Goal: Answer question/provide support

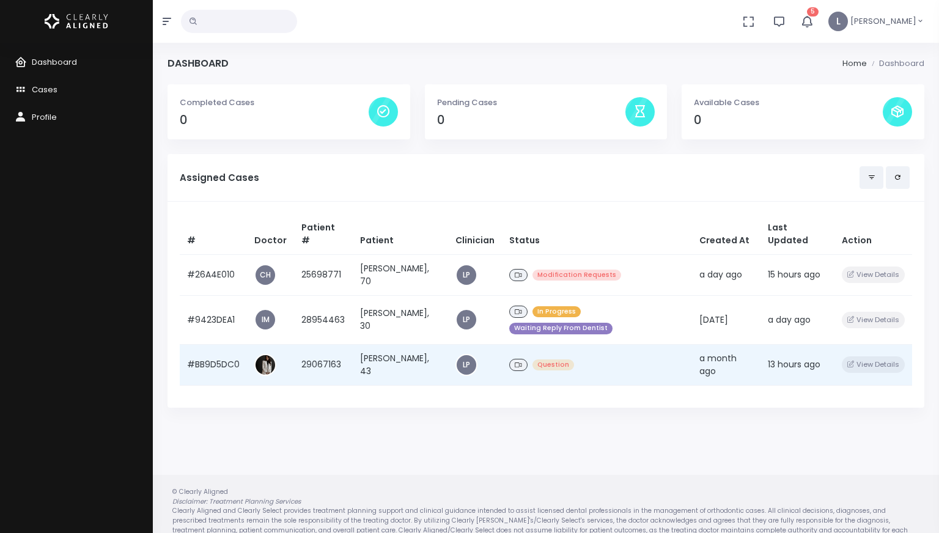
click at [391, 344] on td "[PERSON_NAME], 43" at bounding box center [400, 364] width 95 height 41
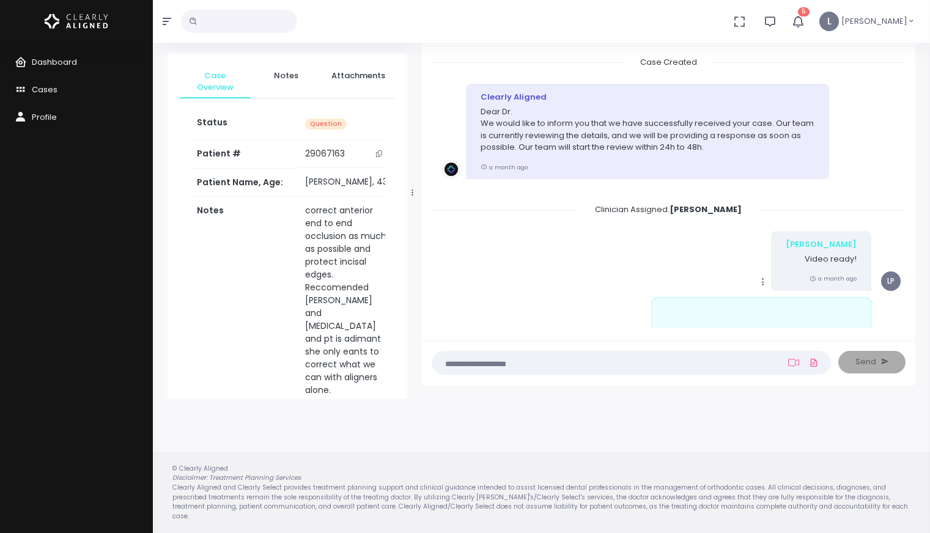
click at [805, 230] on li "Mark as Video Review Copy Edit Delete [PERSON_NAME] Video ready! a month ago LP" at bounding box center [669, 327] width 474 height 212
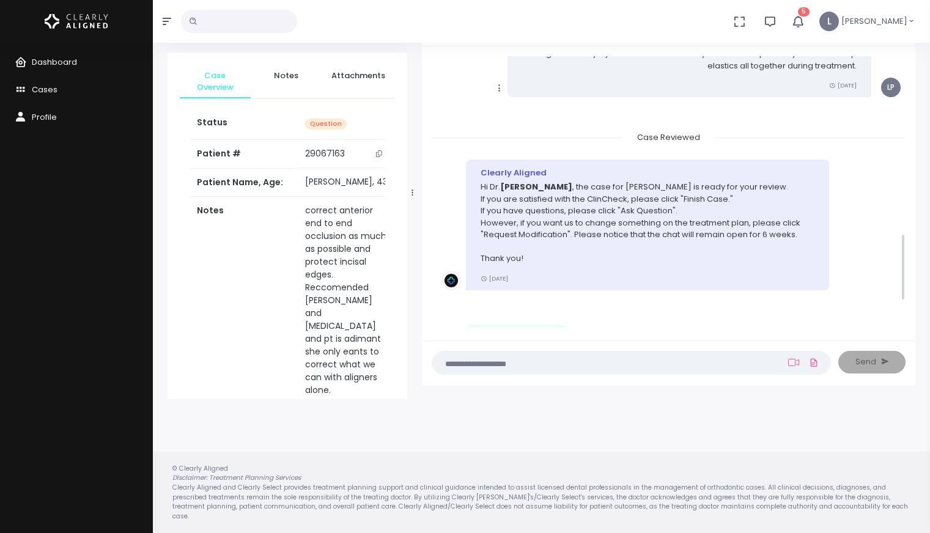
scroll to position [822, 0]
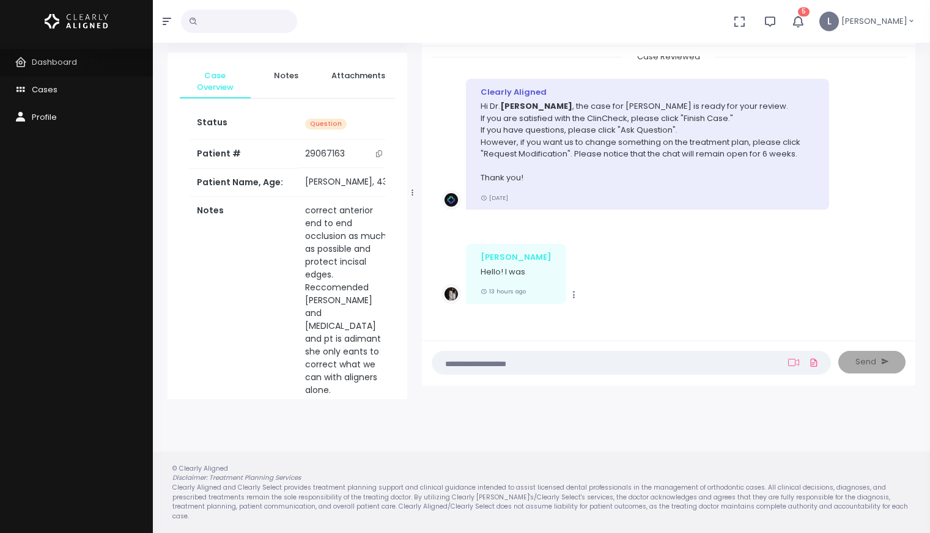
click at [52, 64] on span "Dashboard" at bounding box center [54, 62] width 45 height 12
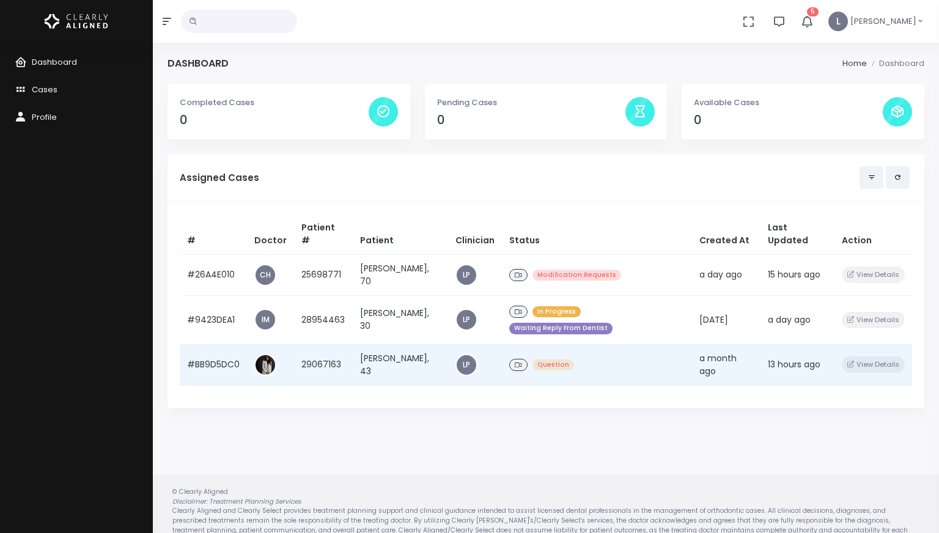
click at [382, 344] on td "[PERSON_NAME], 43" at bounding box center [400, 364] width 95 height 41
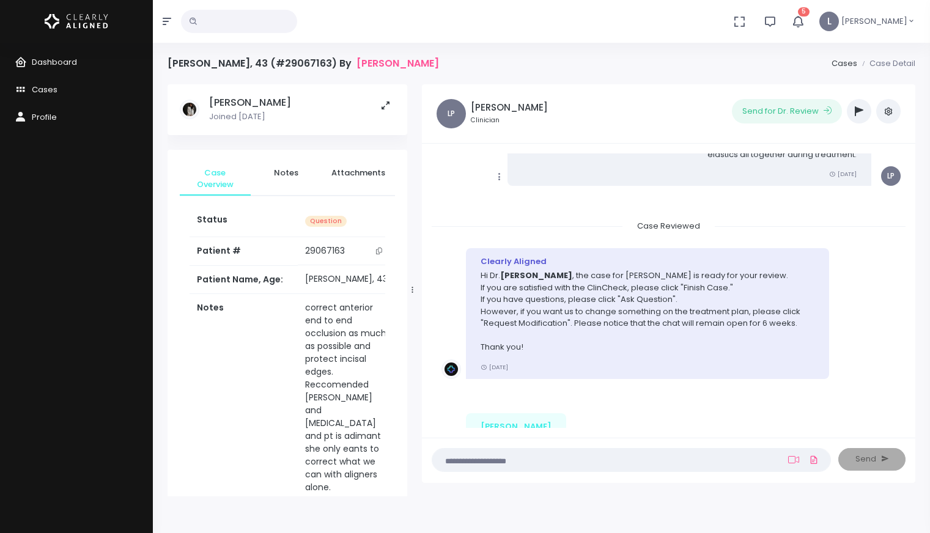
scroll to position [819, 0]
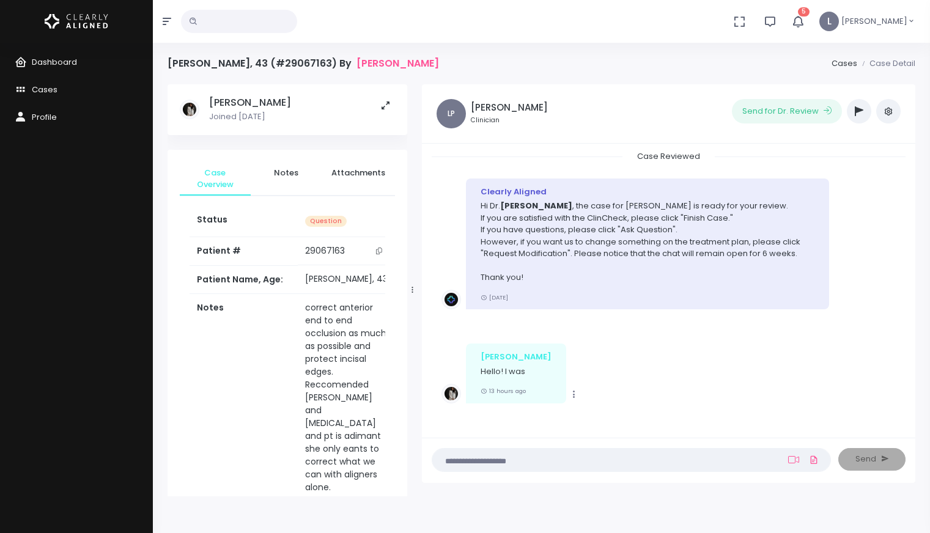
click at [481, 461] on textarea at bounding box center [608, 459] width 336 height 13
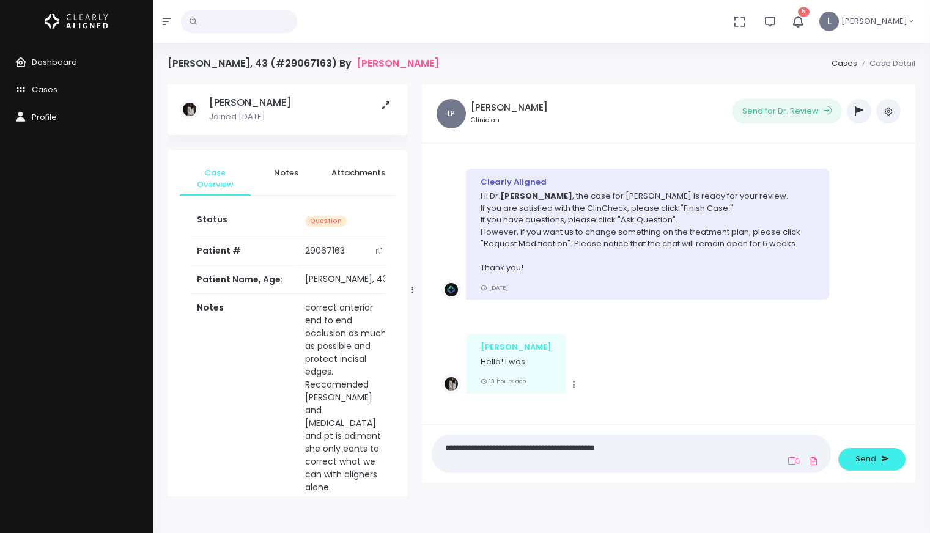
scroll to position [829, 0]
click at [583, 445] on textarea "**********" at bounding box center [608, 454] width 336 height 28
type textarea "**********"
click at [664, 437] on nick-textarea "**********" at bounding box center [631, 454] width 399 height 38
click at [663, 442] on textarea "**********" at bounding box center [608, 454] width 336 height 28
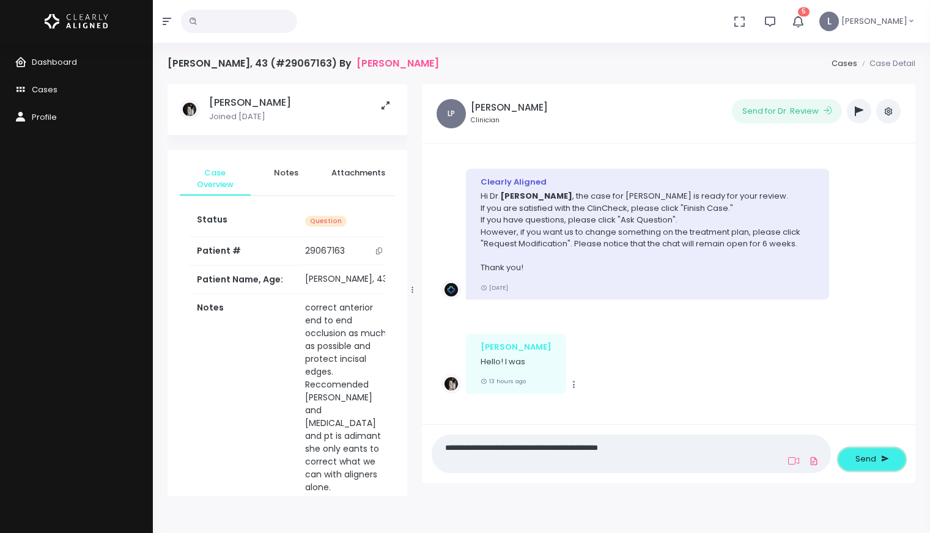
click at [858, 459] on span "Send" at bounding box center [866, 459] width 21 height 12
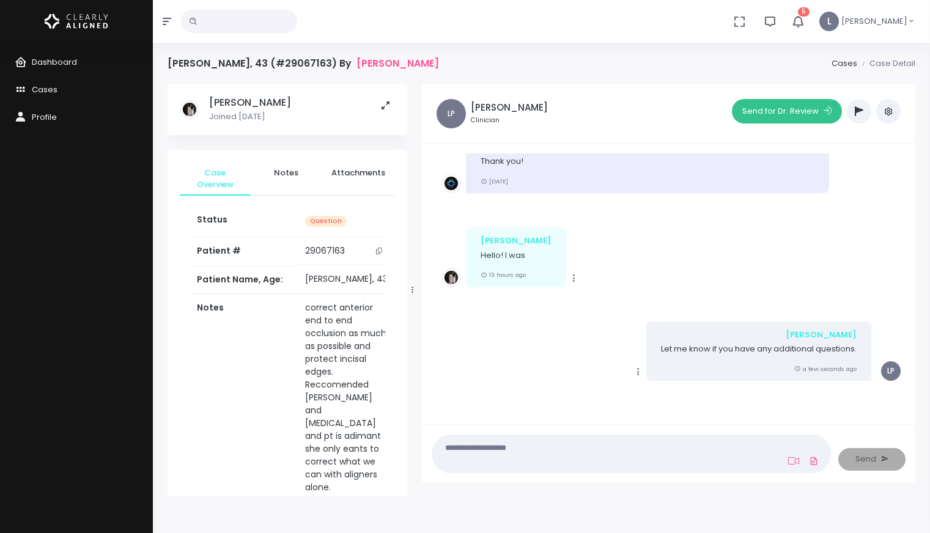
click at [785, 114] on button "Send for Dr. Review" at bounding box center [787, 111] width 110 height 24
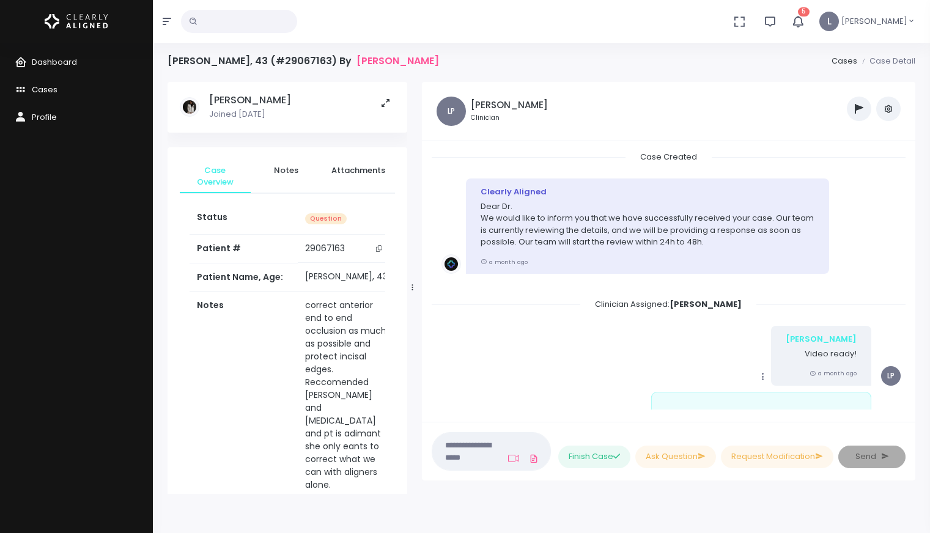
scroll to position [1161, 0]
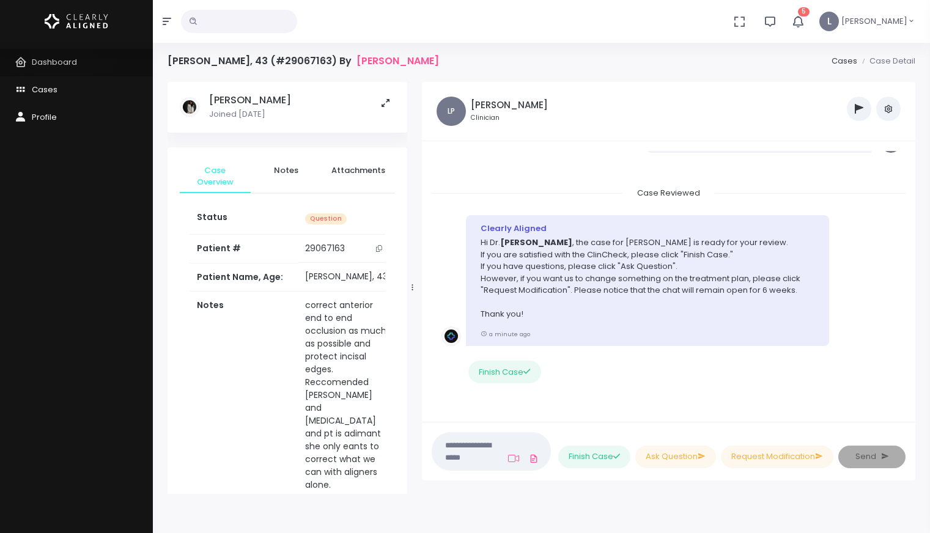
click at [63, 64] on span "Dashboard" at bounding box center [54, 62] width 45 height 12
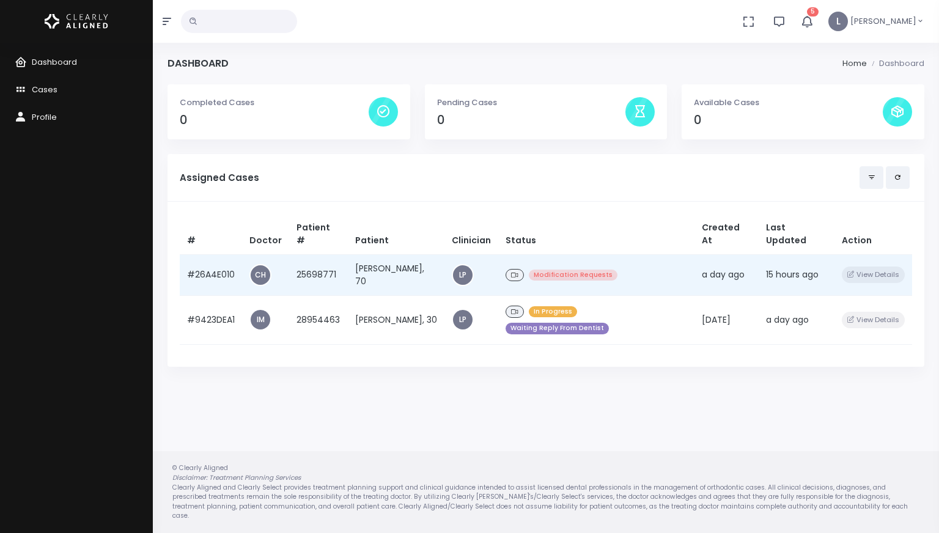
click at [356, 266] on td "[PERSON_NAME], 70" at bounding box center [396, 274] width 97 height 41
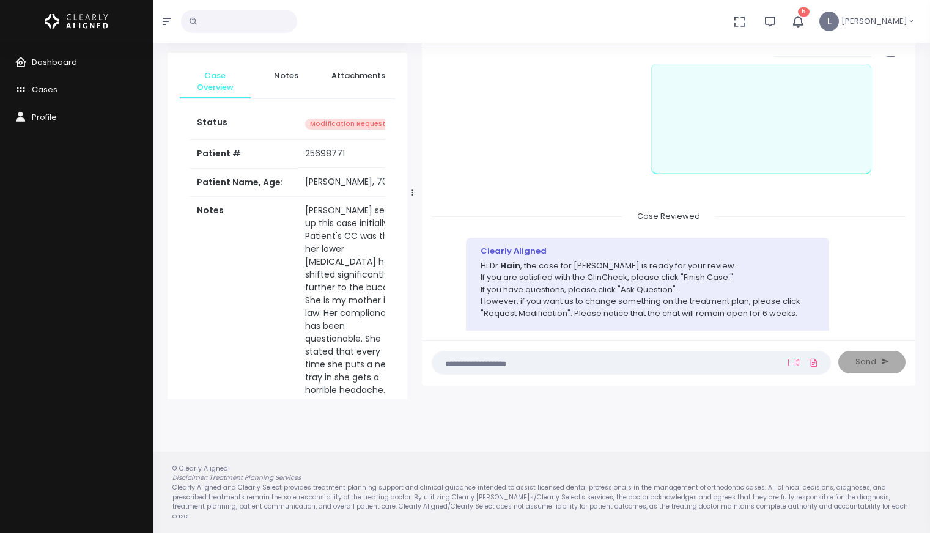
scroll to position [408, 0]
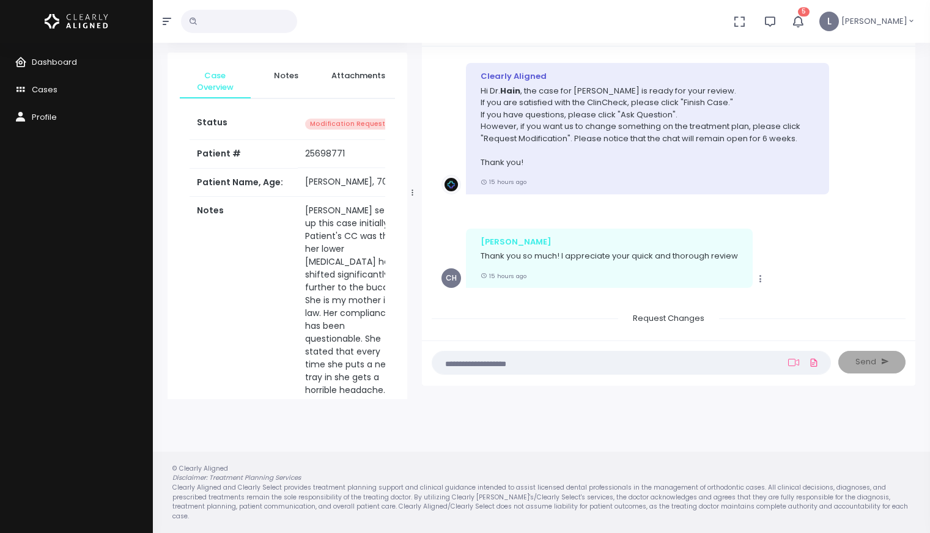
click at [474, 357] on textarea at bounding box center [608, 362] width 336 height 13
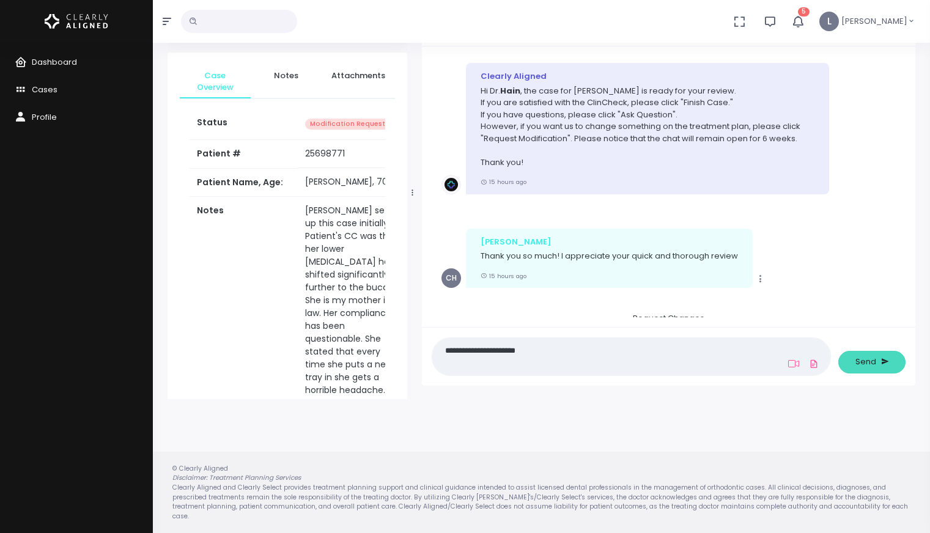
type textarea "**********"
click at [851, 364] on button "Send" at bounding box center [871, 362] width 67 height 23
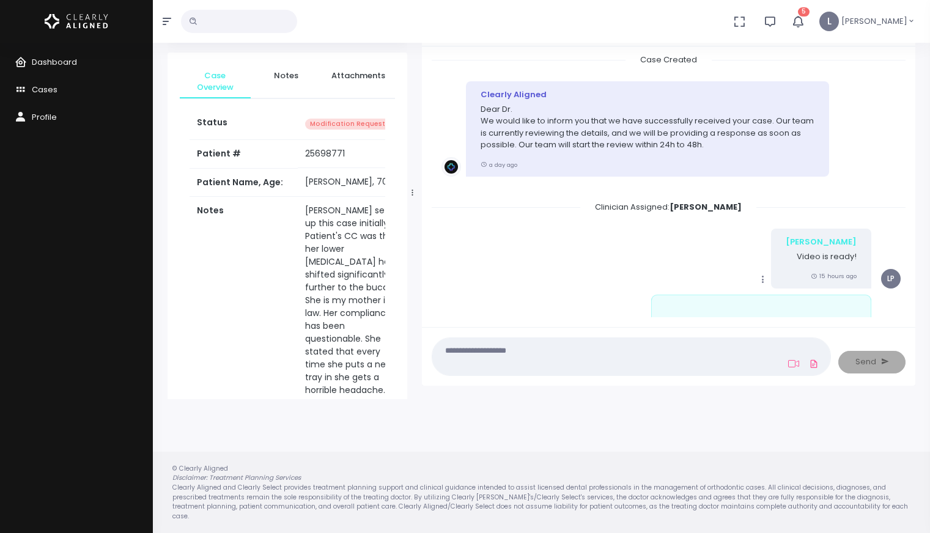
scroll to position [0, 0]
click at [63, 59] on span "Dashboard" at bounding box center [54, 62] width 45 height 12
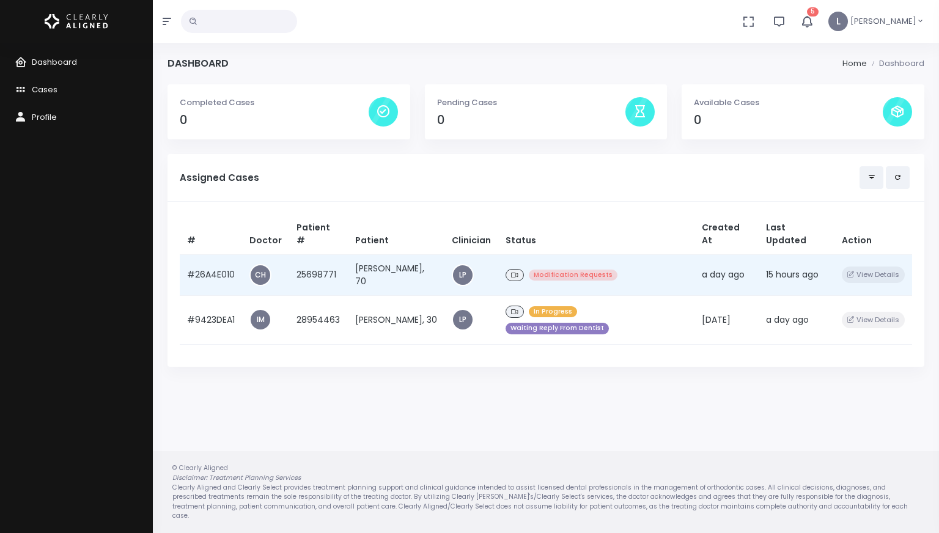
click at [405, 262] on td "[PERSON_NAME], 70" at bounding box center [396, 274] width 97 height 41
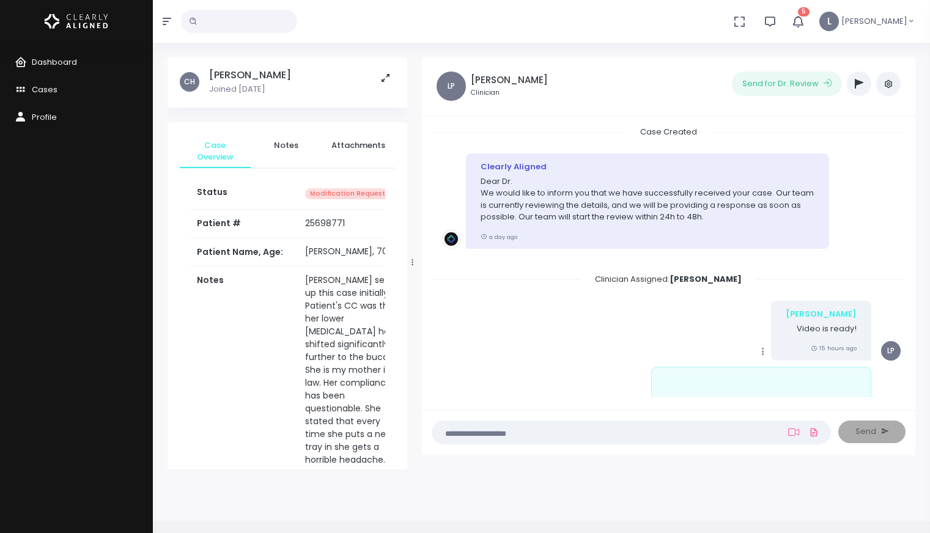
scroll to position [28, 0]
click at [781, 84] on button "Send for Dr. Review" at bounding box center [787, 84] width 110 height 24
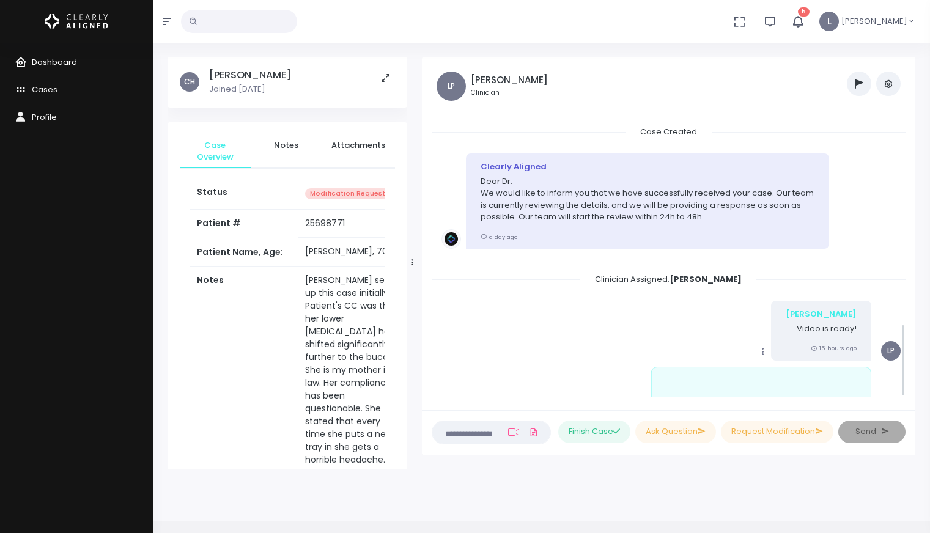
scroll to position [737, 0]
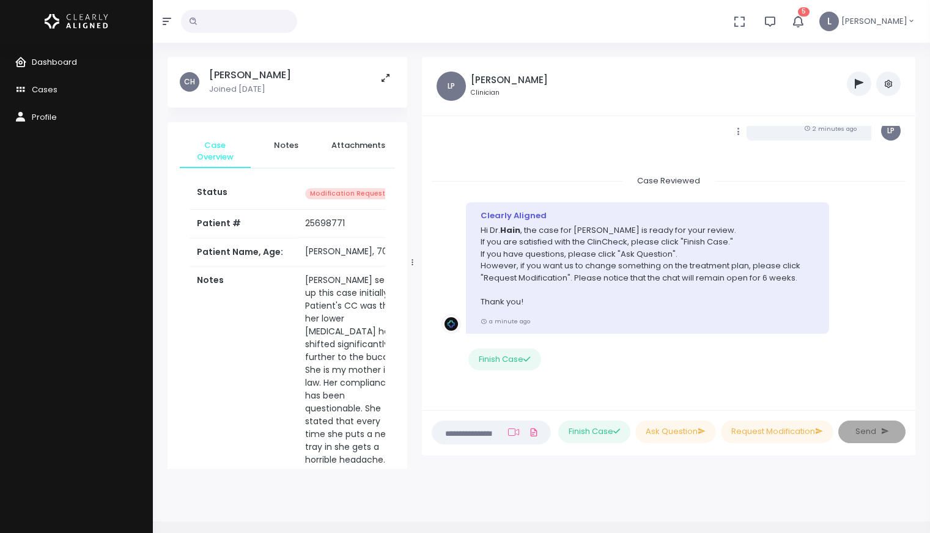
click at [67, 59] on span "Dashboard" at bounding box center [54, 62] width 45 height 12
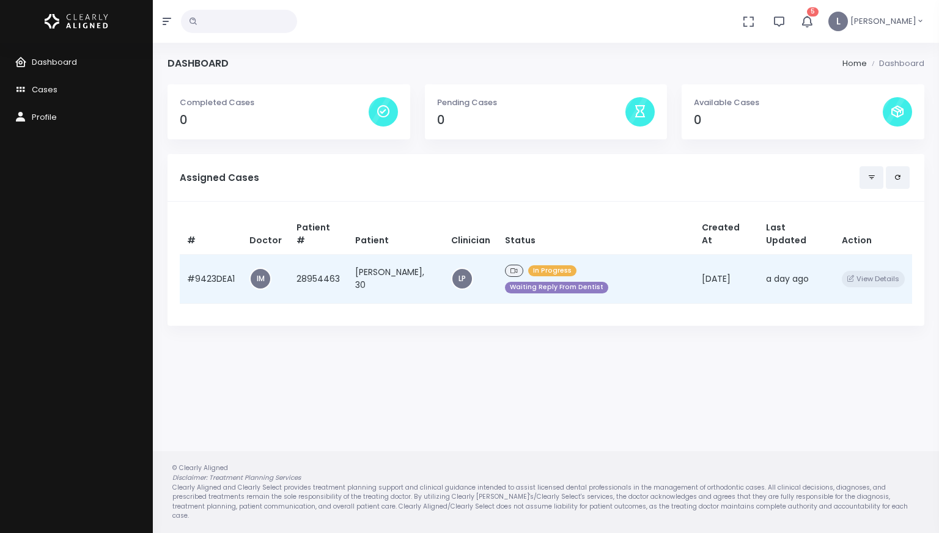
click at [407, 262] on td "[PERSON_NAME], 30" at bounding box center [396, 278] width 96 height 49
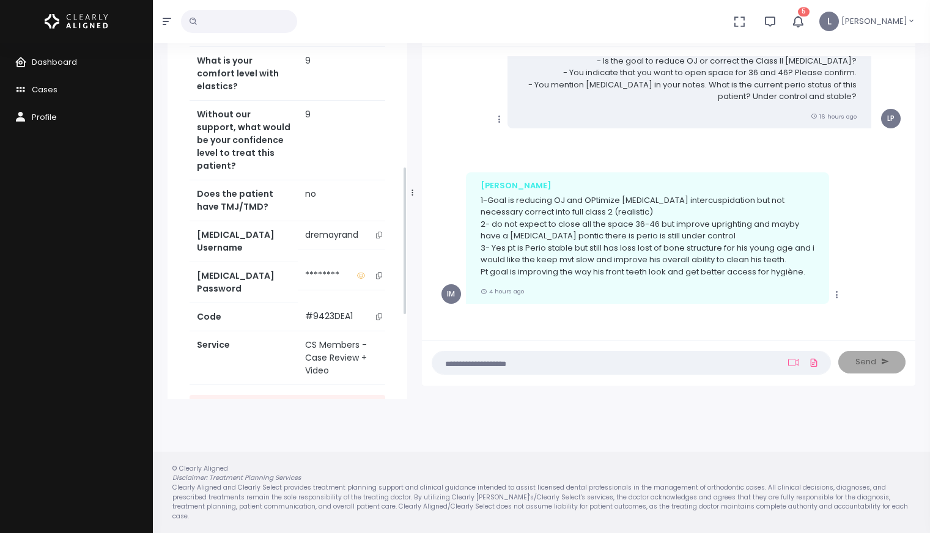
scroll to position [725, 0]
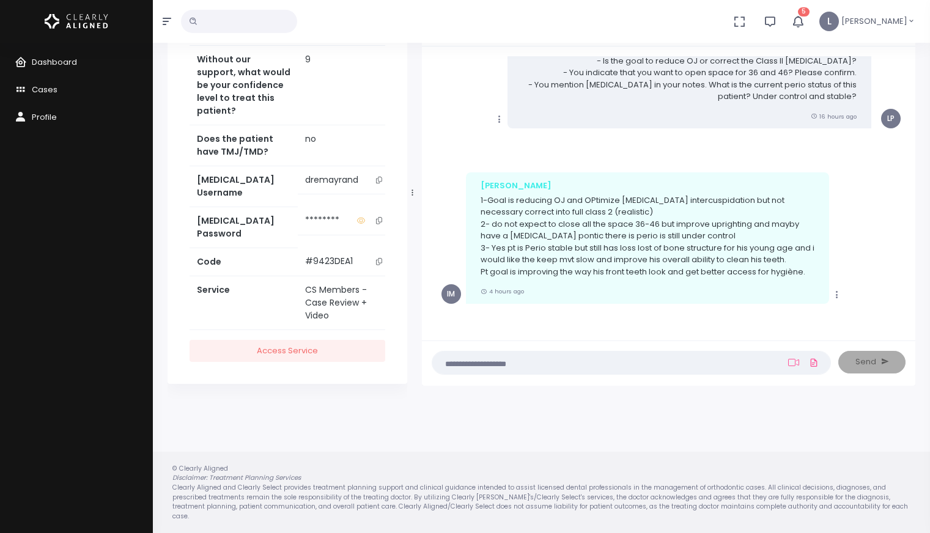
click at [376, 183] on icon "scrollable content" at bounding box center [379, 180] width 6 height 7
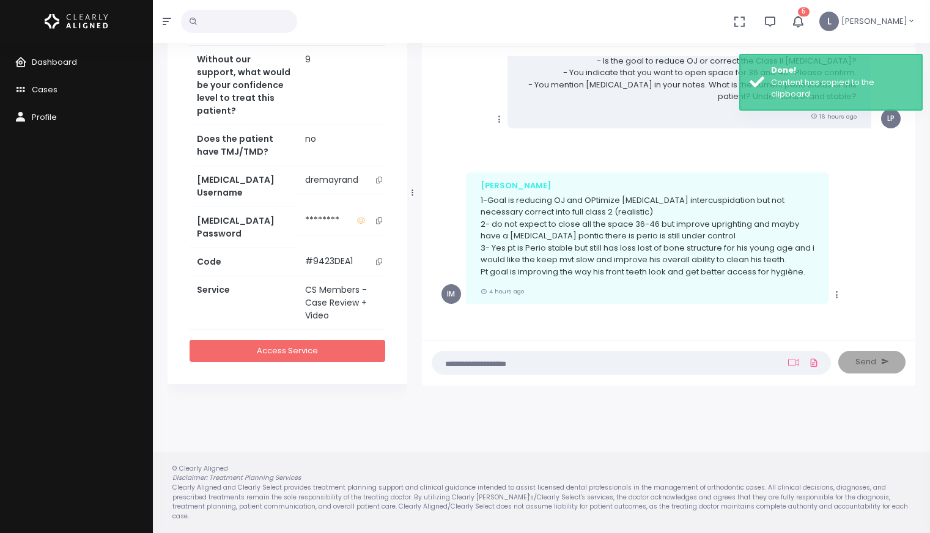
click at [303, 353] on link "Access Service" at bounding box center [288, 351] width 196 height 23
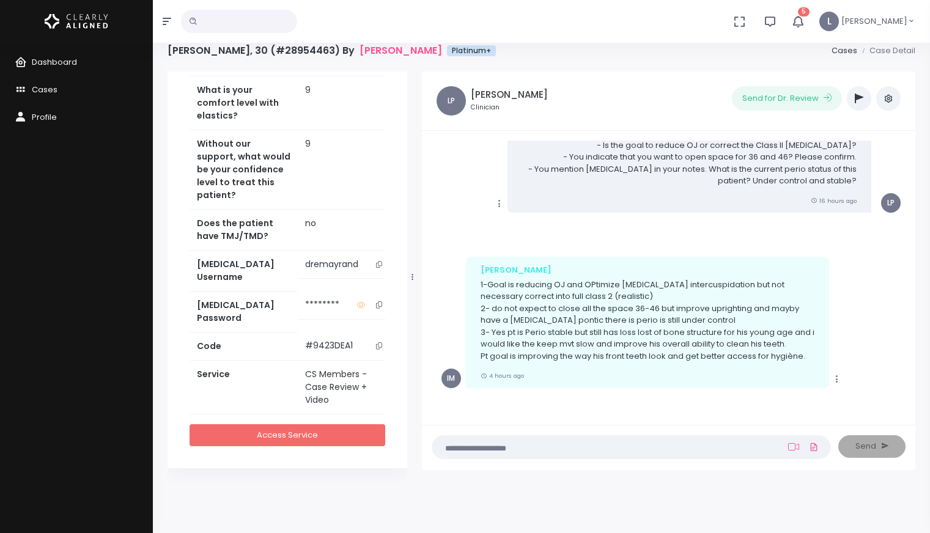
scroll to position [0, 0]
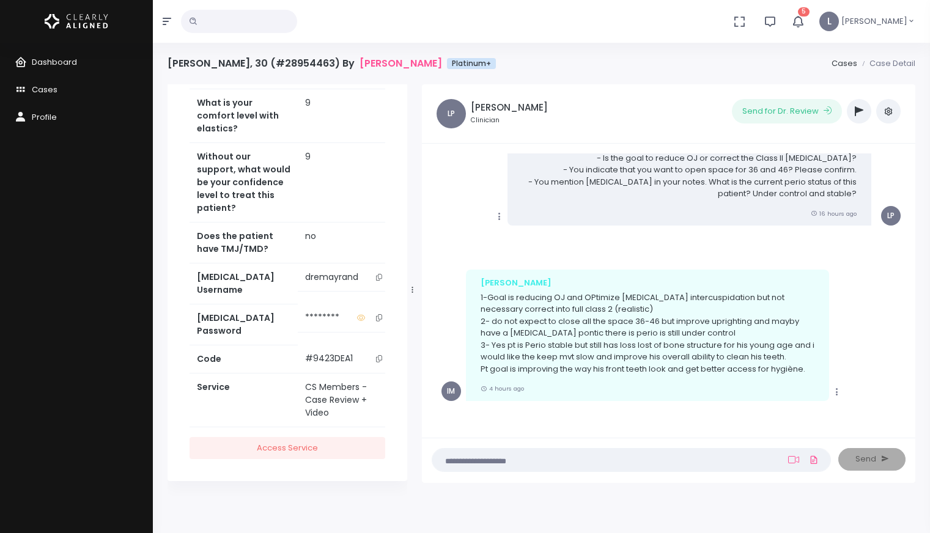
click at [467, 459] on textarea at bounding box center [608, 459] width 336 height 13
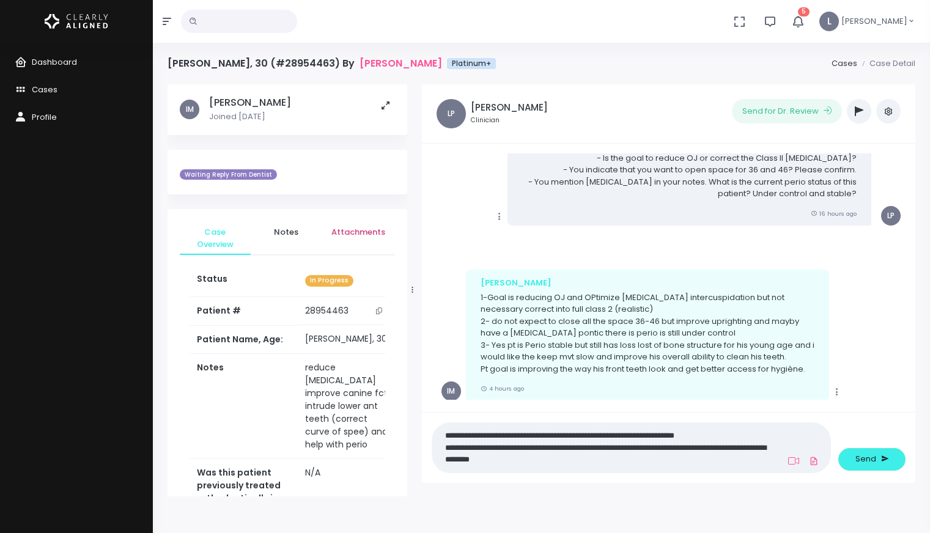
click at [352, 235] on span "Attachments" at bounding box center [358, 232] width 54 height 12
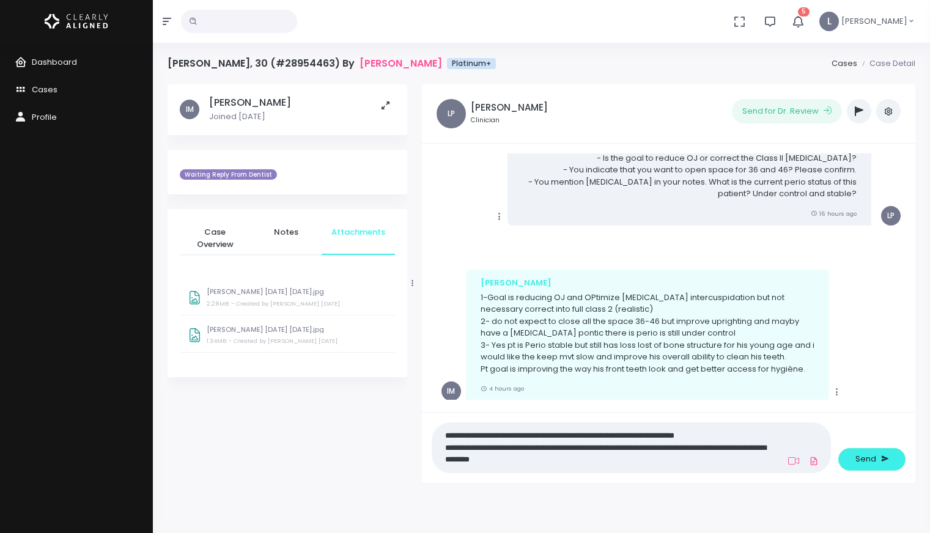
click at [292, 307] on small "- Created by [PERSON_NAME] [DATE]" at bounding box center [285, 304] width 109 height 8
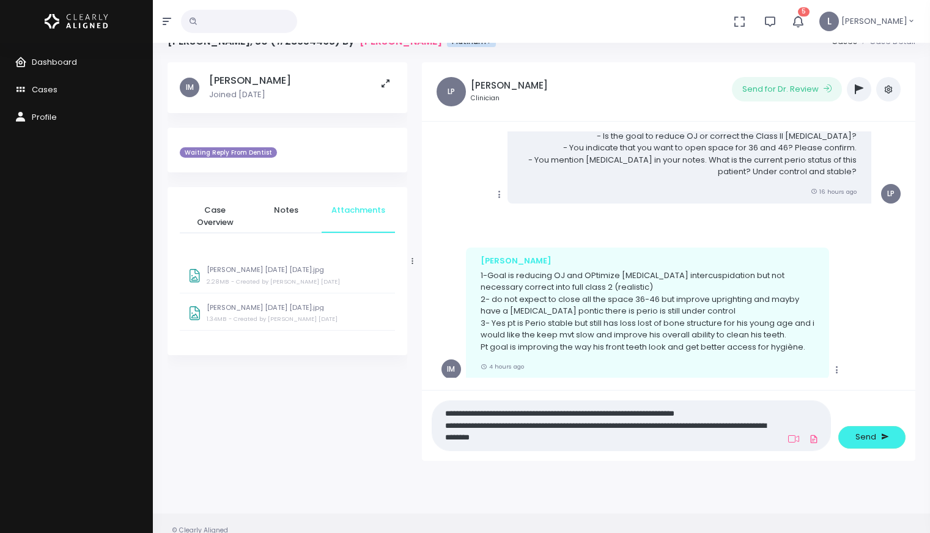
scroll to position [40, 0]
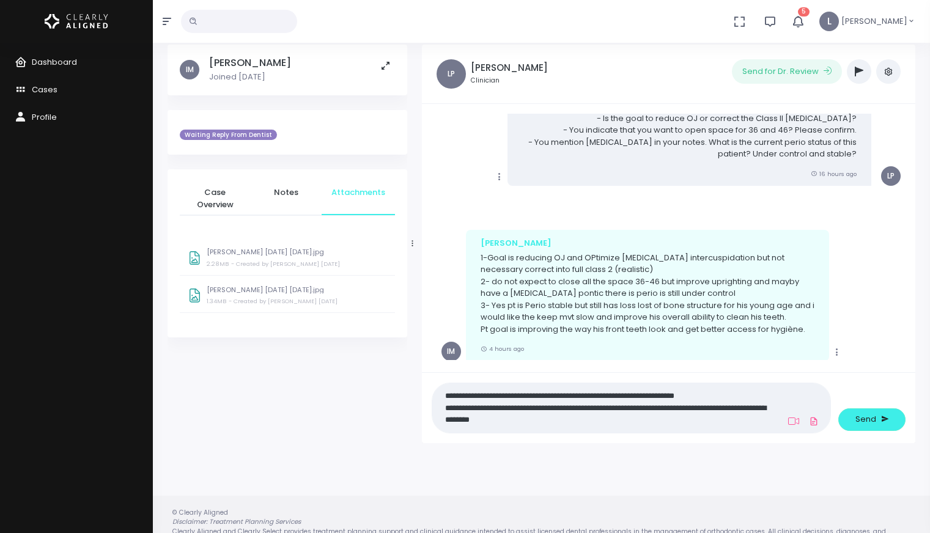
click at [262, 295] on div "[PERSON_NAME] [DATE] [DATE].jpg 1.34MB - Created by [PERSON_NAME] [DATE]" at bounding box center [297, 297] width 180 height 23
click at [550, 423] on textarea "**********" at bounding box center [608, 408] width 336 height 40
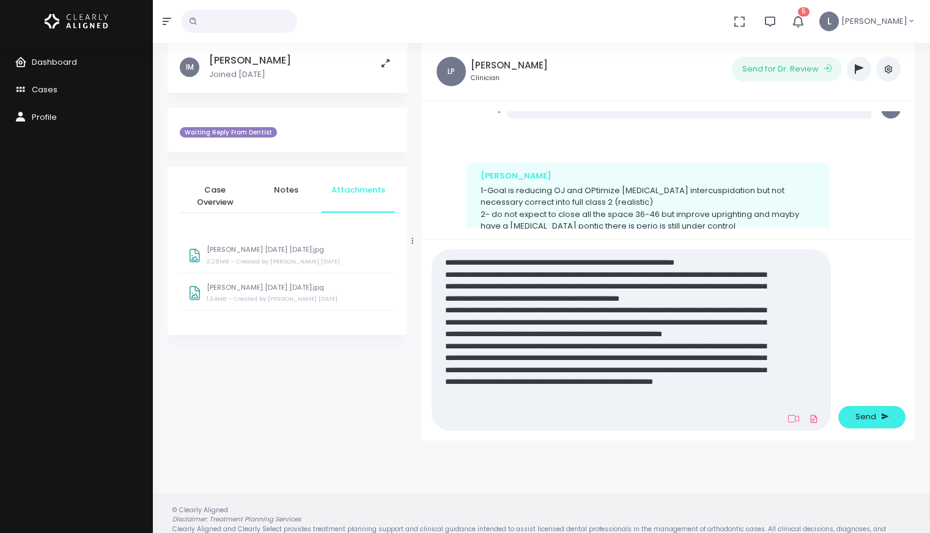
scroll to position [0, 0]
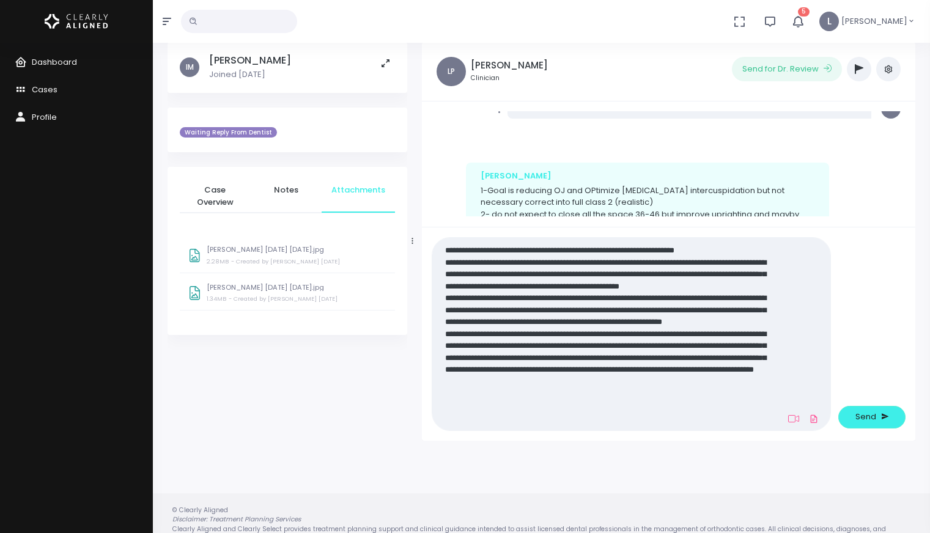
click at [548, 406] on textarea at bounding box center [608, 334] width 336 height 183
click at [651, 418] on textarea at bounding box center [608, 334] width 336 height 183
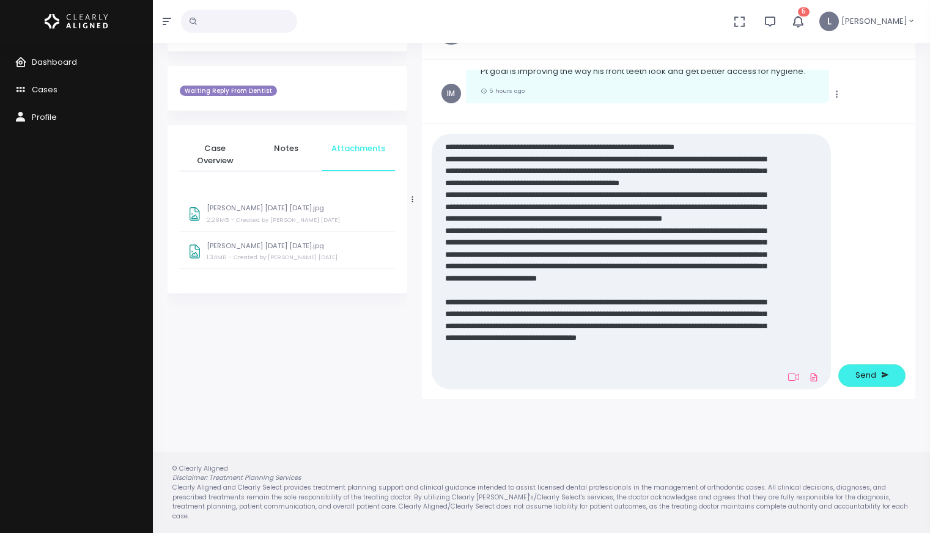
scroll to position [21, 0]
click at [725, 364] on textarea at bounding box center [608, 261] width 336 height 245
click at [666, 379] on textarea at bounding box center [608, 261] width 336 height 245
drag, startPoint x: 461, startPoint y: 377, endPoint x: 492, endPoint y: 381, distance: 31.5
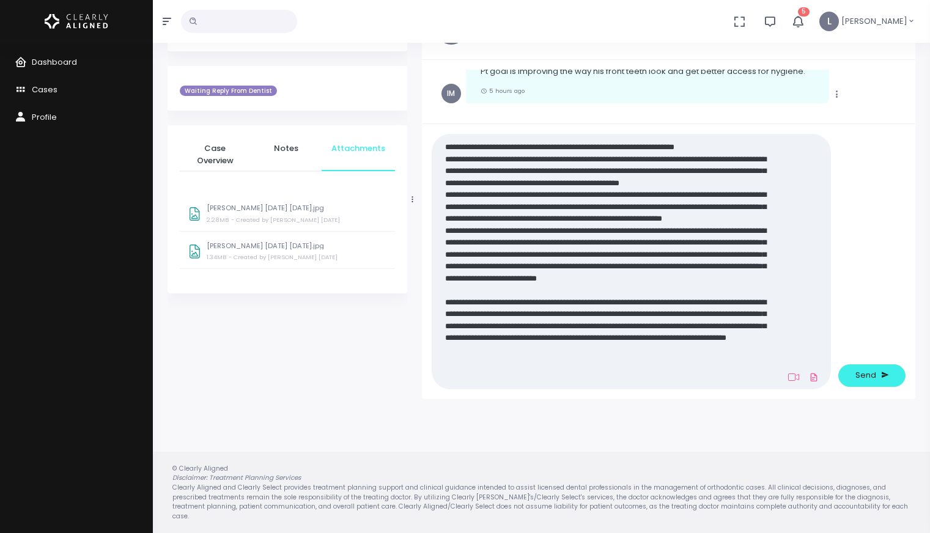
click at [461, 377] on textarea at bounding box center [608, 261] width 336 height 245
click at [747, 144] on textarea at bounding box center [608, 261] width 336 height 245
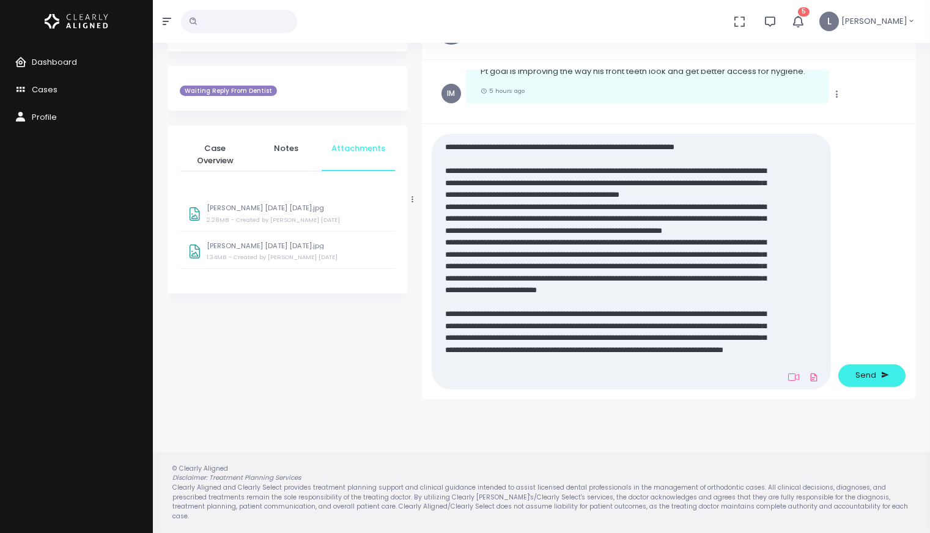
scroll to position [45, 0]
click at [486, 297] on textarea at bounding box center [608, 261] width 336 height 245
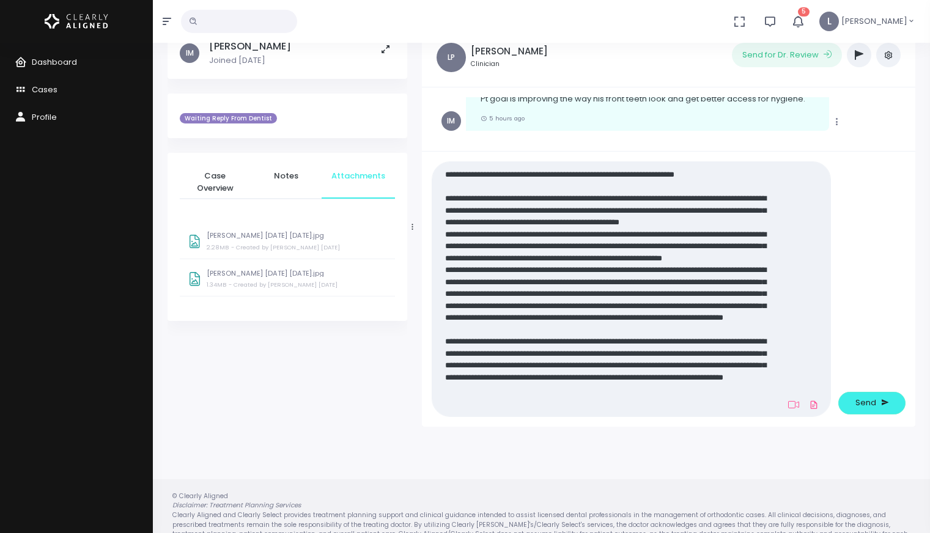
scroll to position [0, 0]
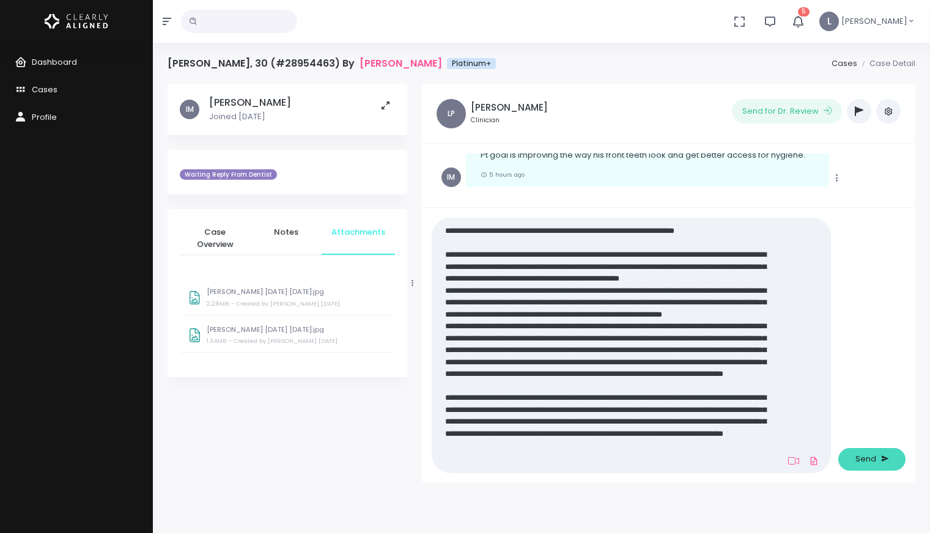
type textarea "**********"
click at [863, 451] on button "Send" at bounding box center [871, 459] width 67 height 23
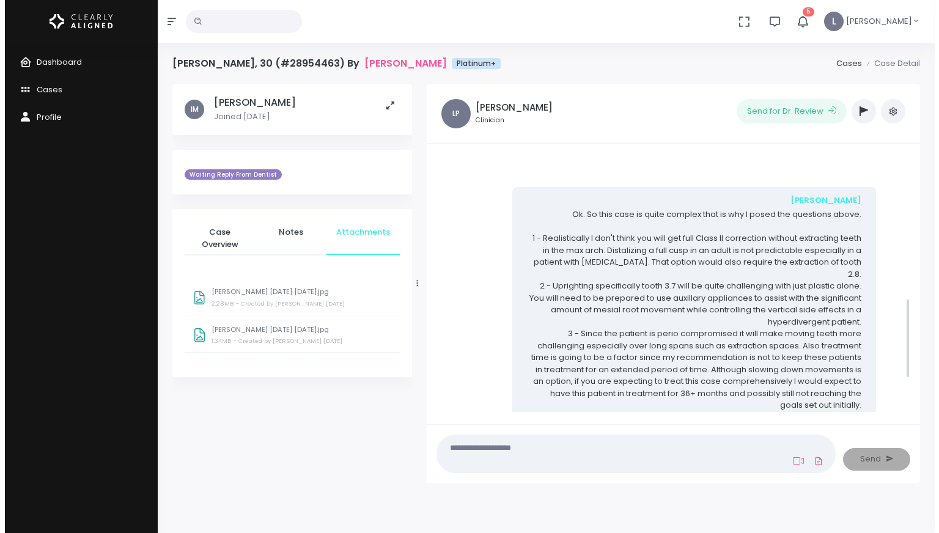
scroll to position [472, 0]
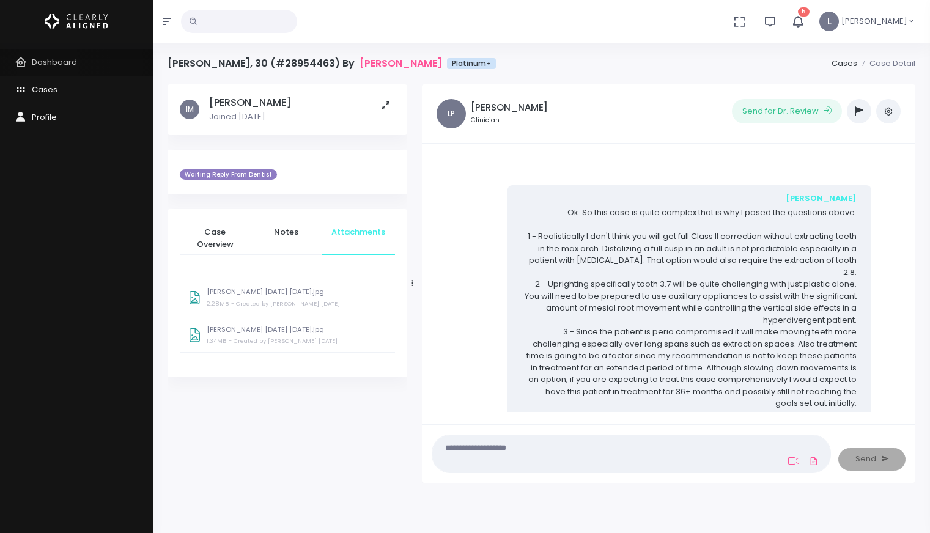
click at [48, 65] on span "Dashboard" at bounding box center [54, 62] width 45 height 12
